Goal: Obtain resource: Obtain resource

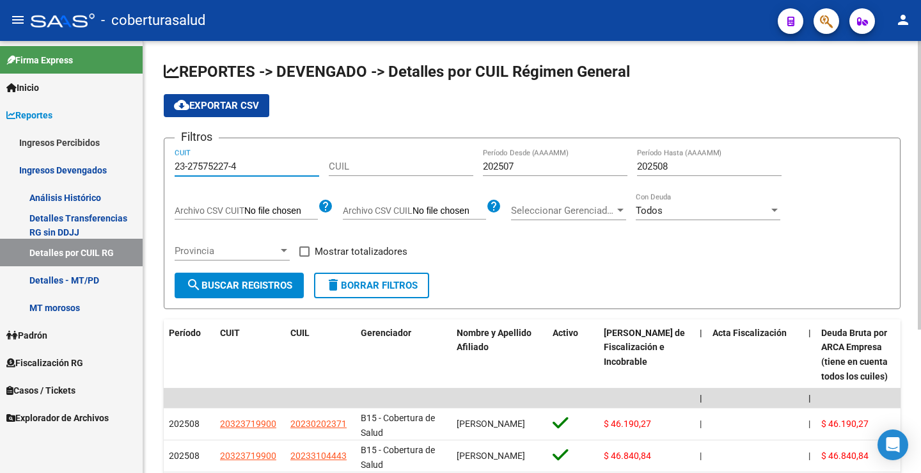
click at [250, 283] on span "search Buscar Registros" at bounding box center [239, 285] width 106 height 12
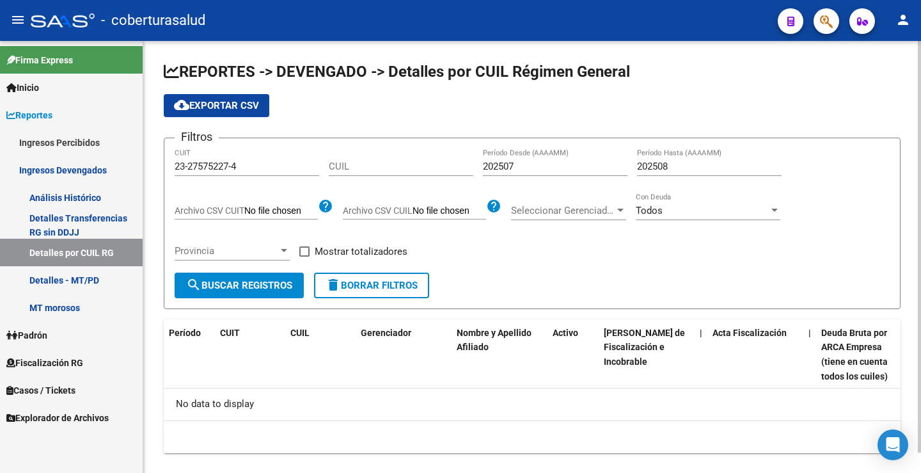
click at [250, 159] on div "23-27575227-4 CUIT" at bounding box center [247, 162] width 145 height 28
click at [503, 418] on div "No data to display" at bounding box center [532, 404] width 737 height 32
drag, startPoint x: 249, startPoint y: 169, endPoint x: 128, endPoint y: 168, distance: 121.5
click at [129, 168] on mat-sidenav-container "Firma Express Inicio Calendario SSS Instructivos Contacto OS Reportes Ingresos …" at bounding box center [460, 257] width 921 height 432
paste input
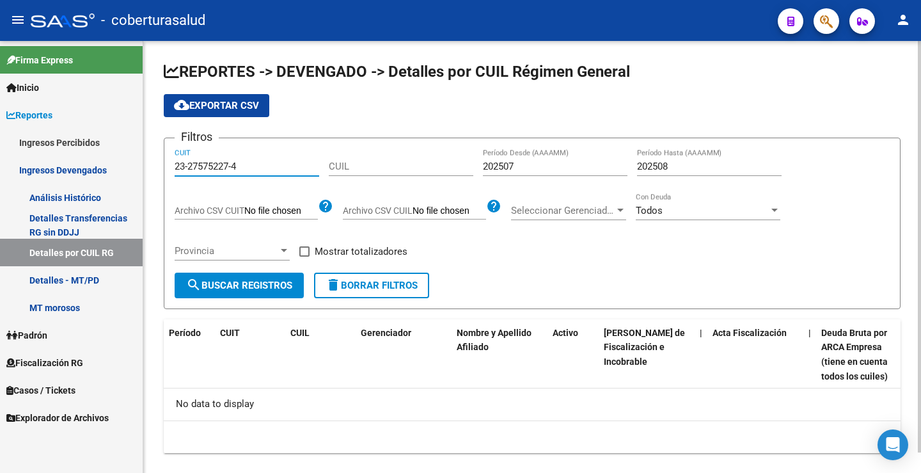
type input "23-27575227-4"
drag, startPoint x: 263, startPoint y: 168, endPoint x: 116, endPoint y: 157, distance: 146.8
click at [116, 157] on mat-sidenav-container "Firma Express Inicio Calendario SSS Instructivos Contacto OS Reportes Ingresos …" at bounding box center [460, 257] width 921 height 432
paste input "20-24750833-4"
type input "20-24750833-4"
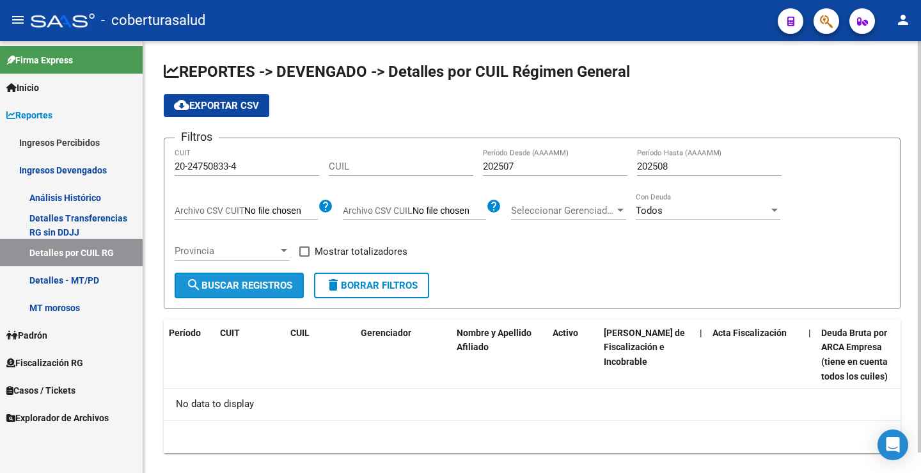
click at [223, 287] on span "search Buscar Registros" at bounding box center [239, 285] width 106 height 12
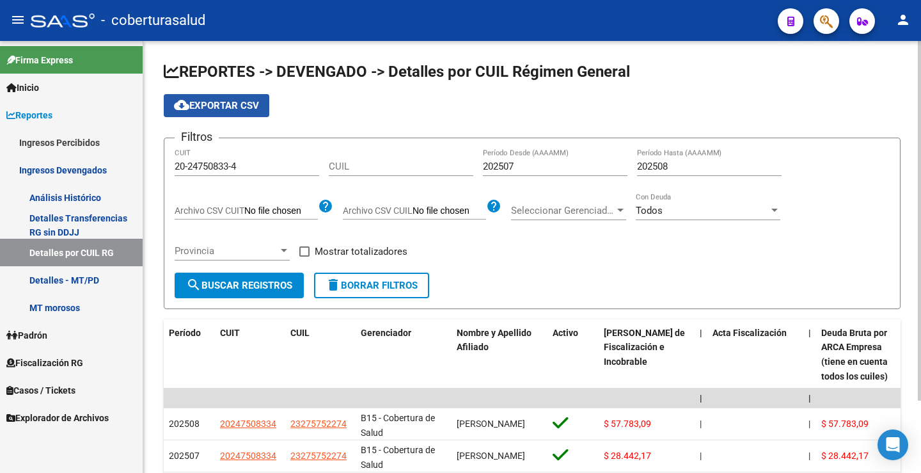
click at [228, 104] on span "cloud_download Exportar CSV" at bounding box center [216, 106] width 85 height 12
